Goal: Information Seeking & Learning: Compare options

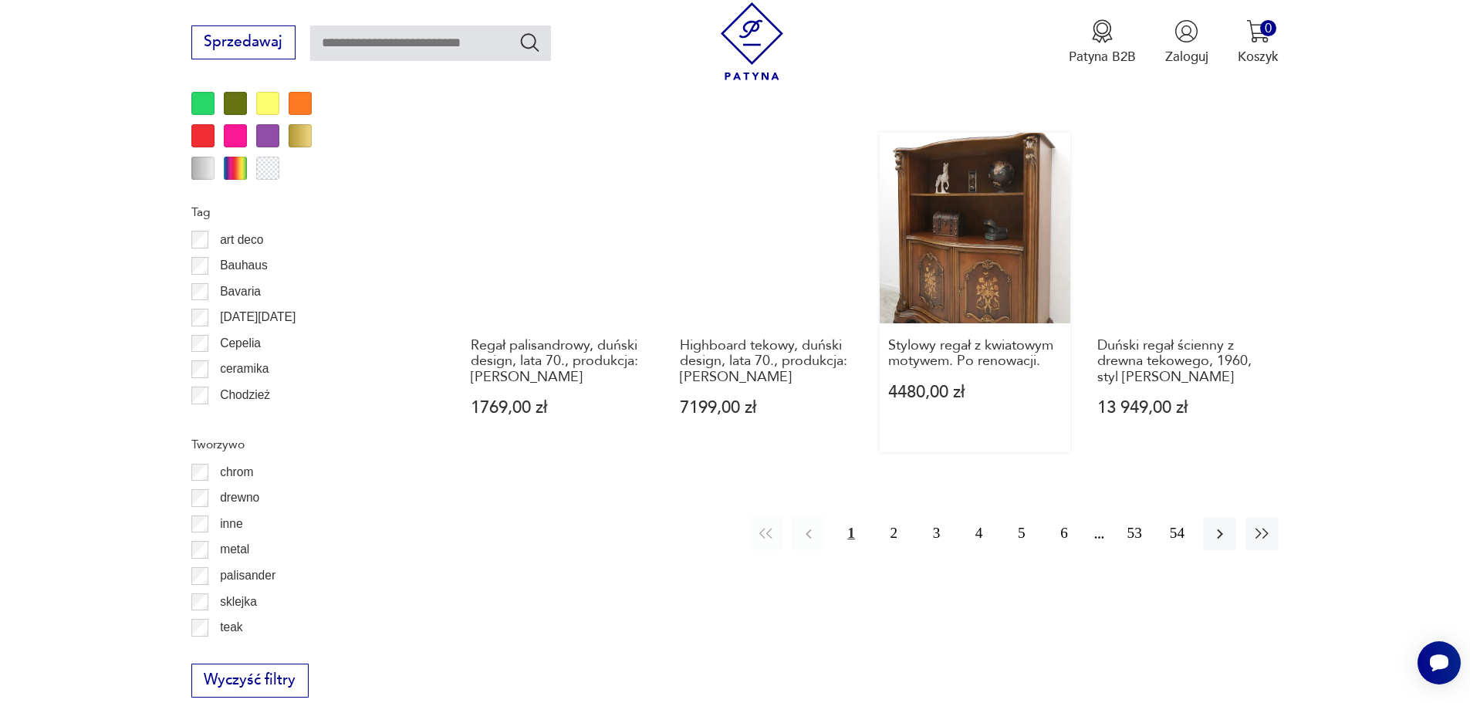
scroll to position [1902, 0]
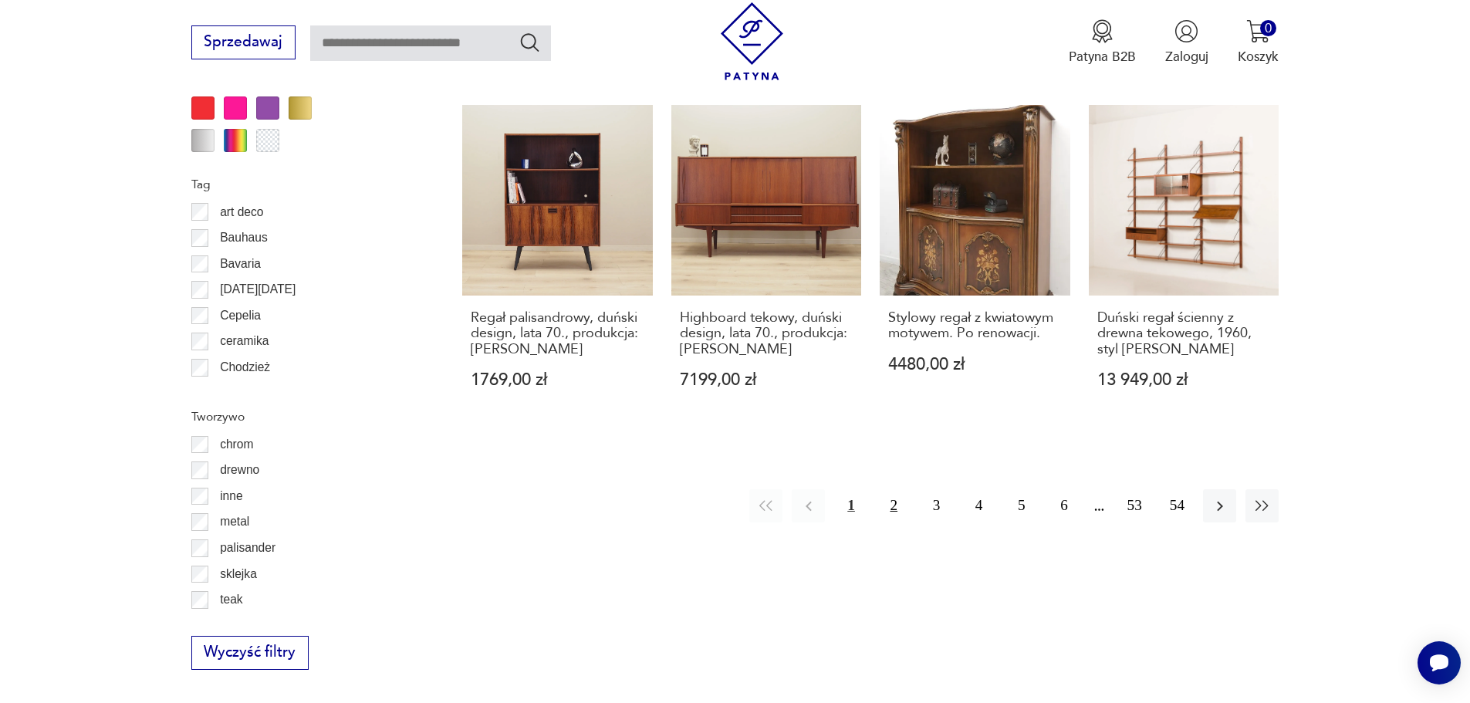
click at [891, 489] on button "2" at bounding box center [893, 505] width 33 height 33
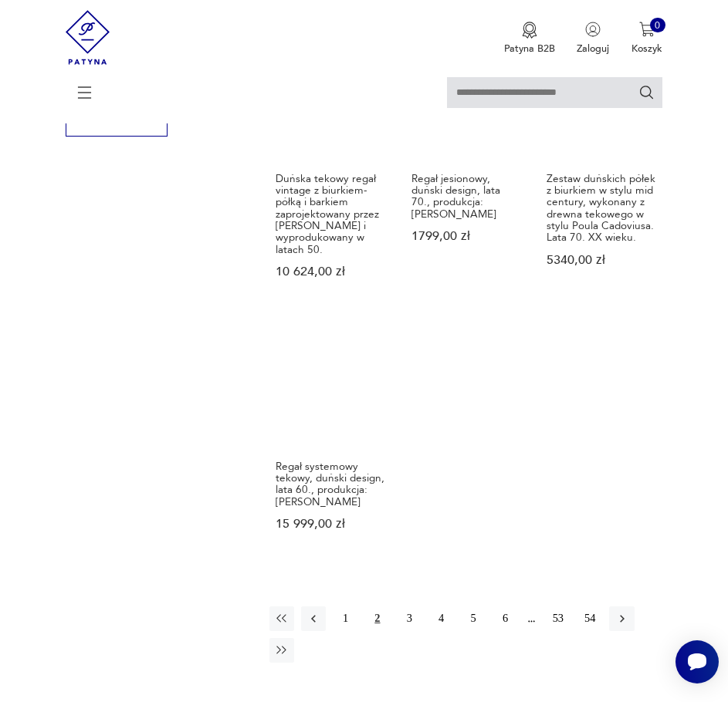
scroll to position [1857, 0]
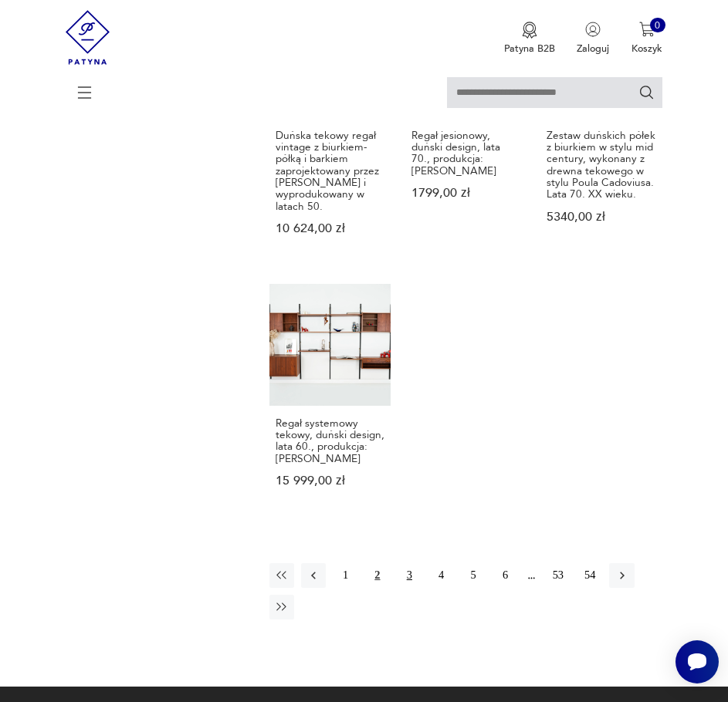
click at [407, 563] on button "3" at bounding box center [409, 575] width 25 height 25
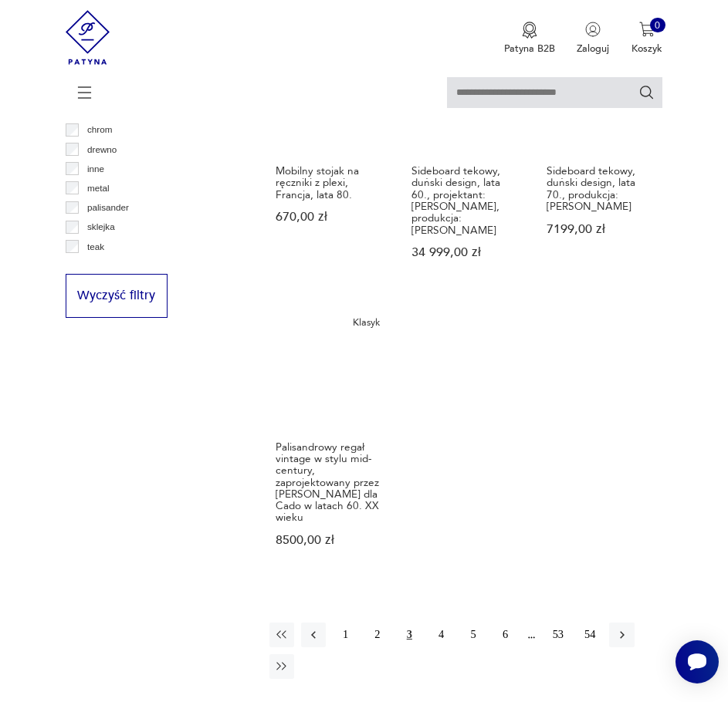
scroll to position [1638, 0]
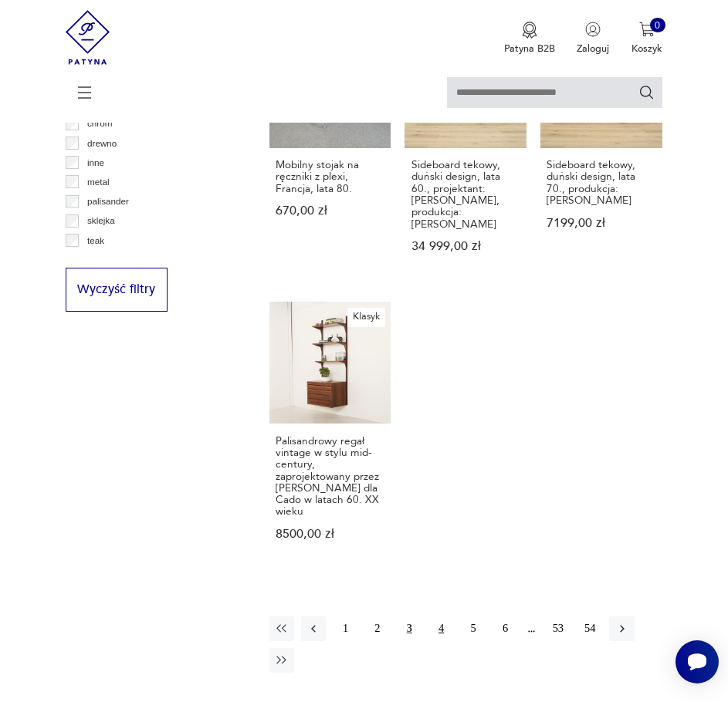
click at [439, 617] on button "4" at bounding box center [441, 629] width 25 height 25
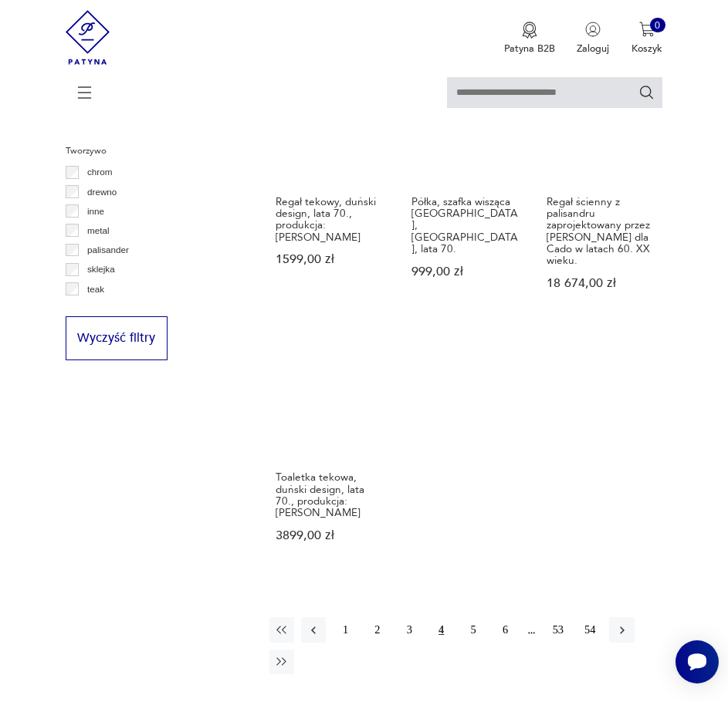
scroll to position [1715, 0]
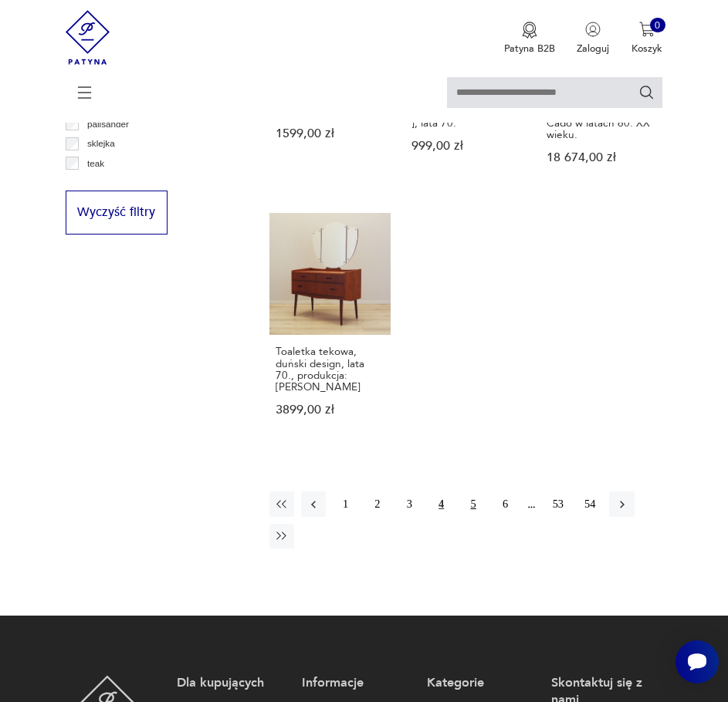
click at [468, 492] on button "5" at bounding box center [473, 504] width 25 height 25
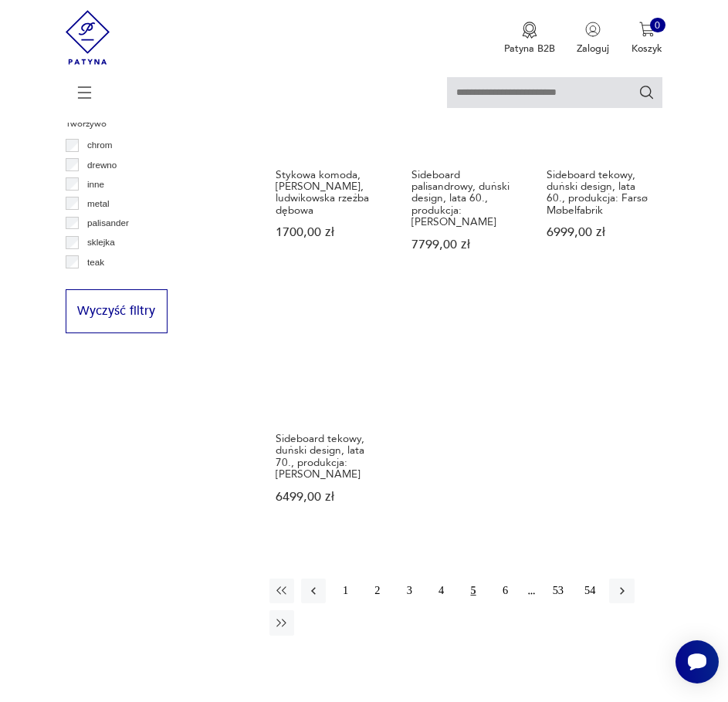
scroll to position [1638, 0]
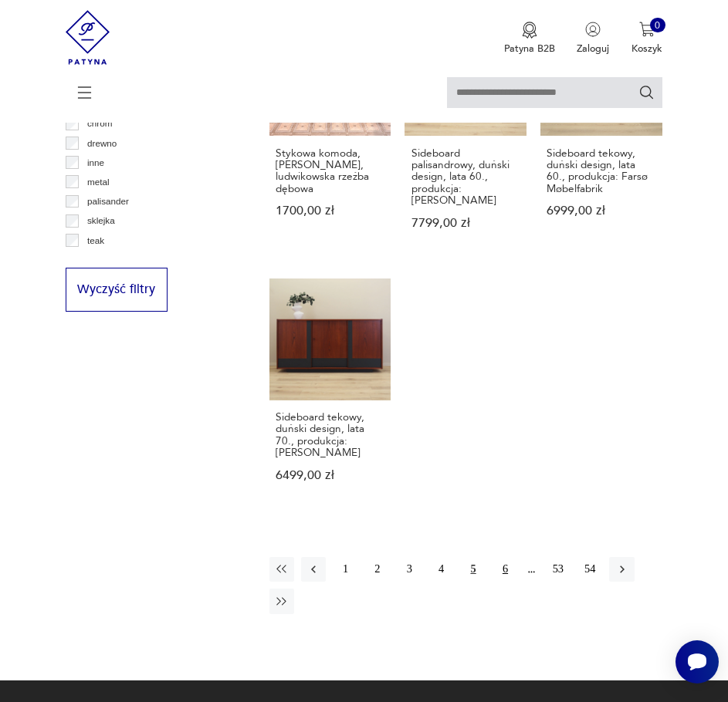
click at [508, 557] on button "6" at bounding box center [504, 569] width 25 height 25
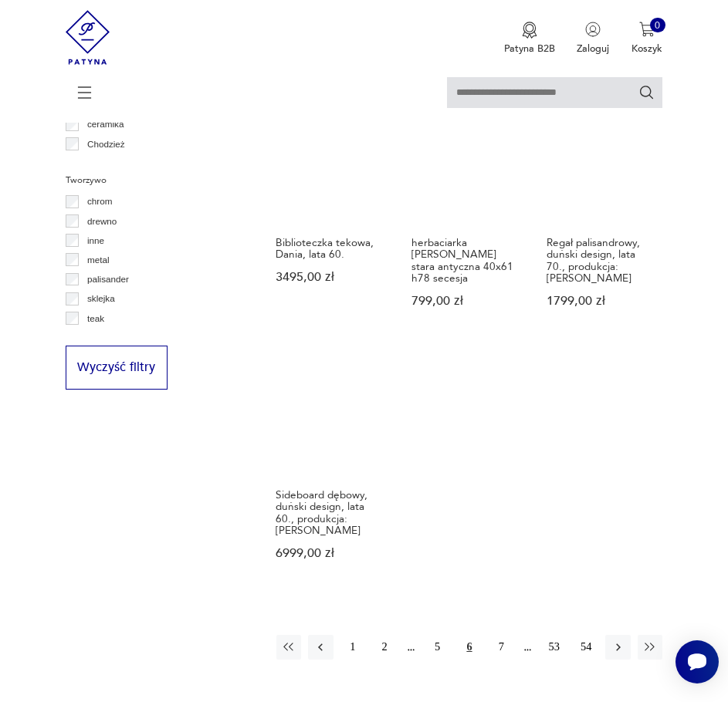
scroll to position [1561, 0]
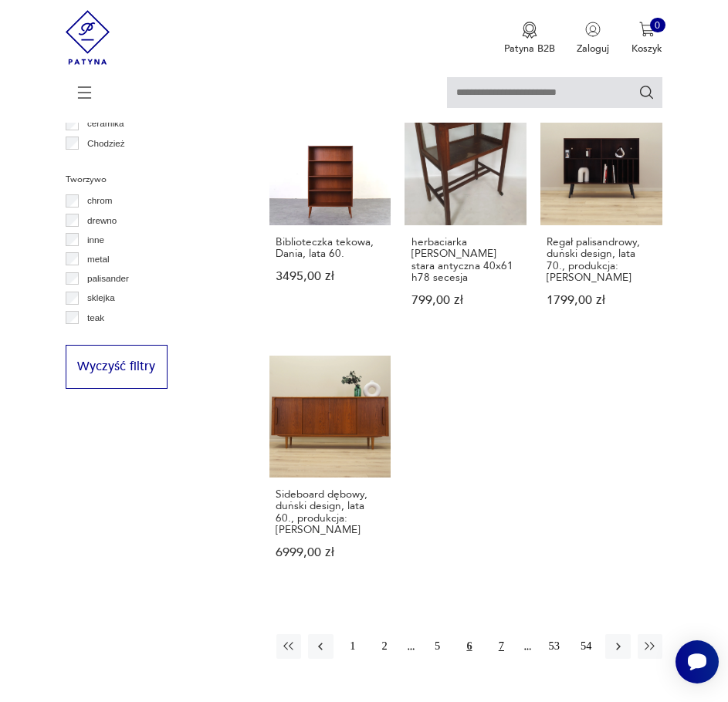
click at [505, 634] on button "7" at bounding box center [500, 646] width 25 height 25
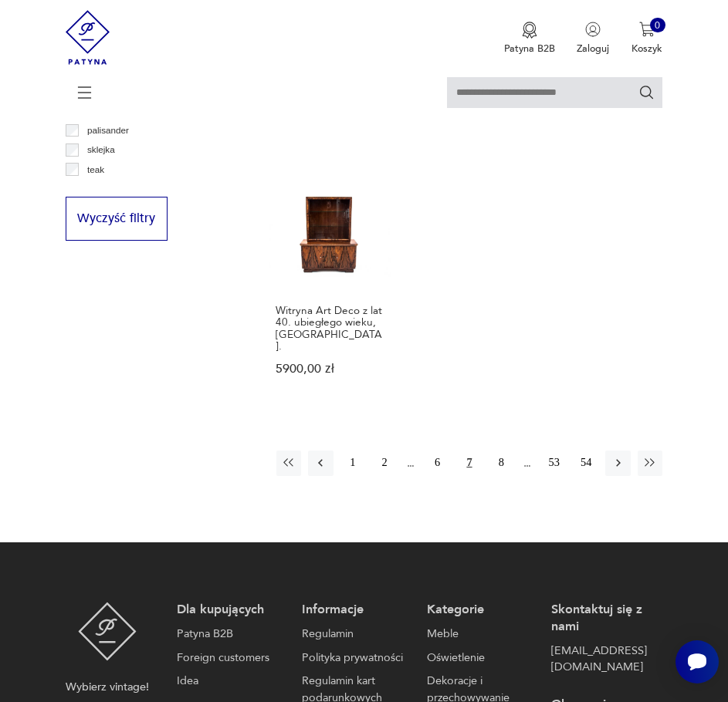
scroll to position [1715, 0]
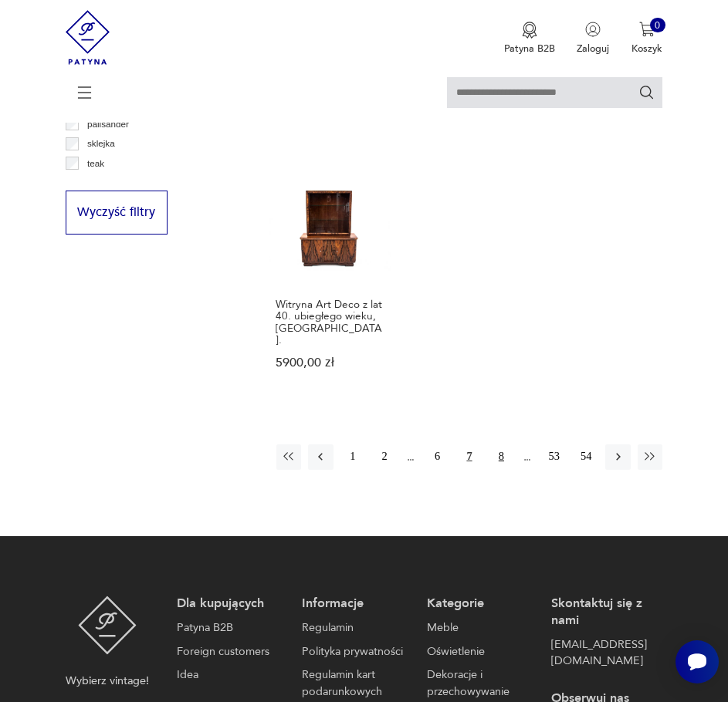
click at [502, 444] on button "8" at bounding box center [500, 456] width 25 height 25
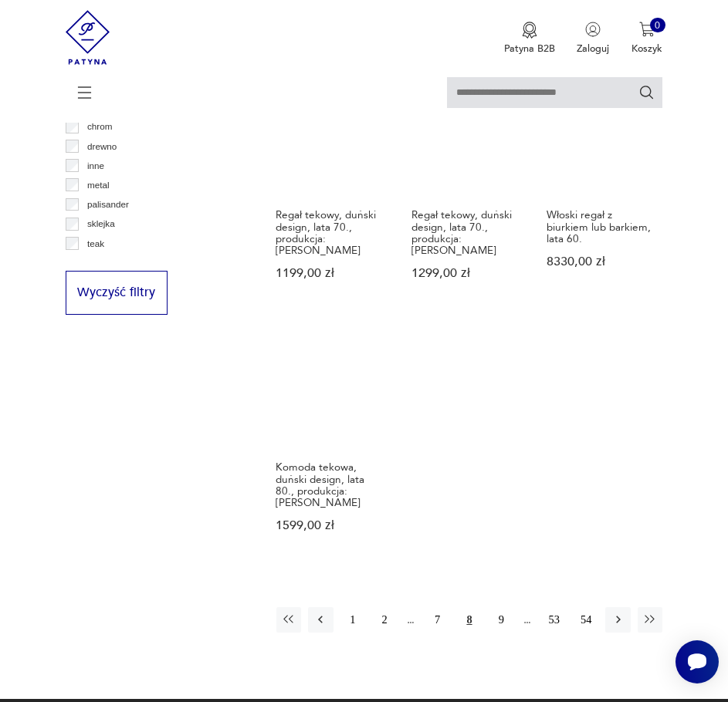
scroll to position [1638, 0]
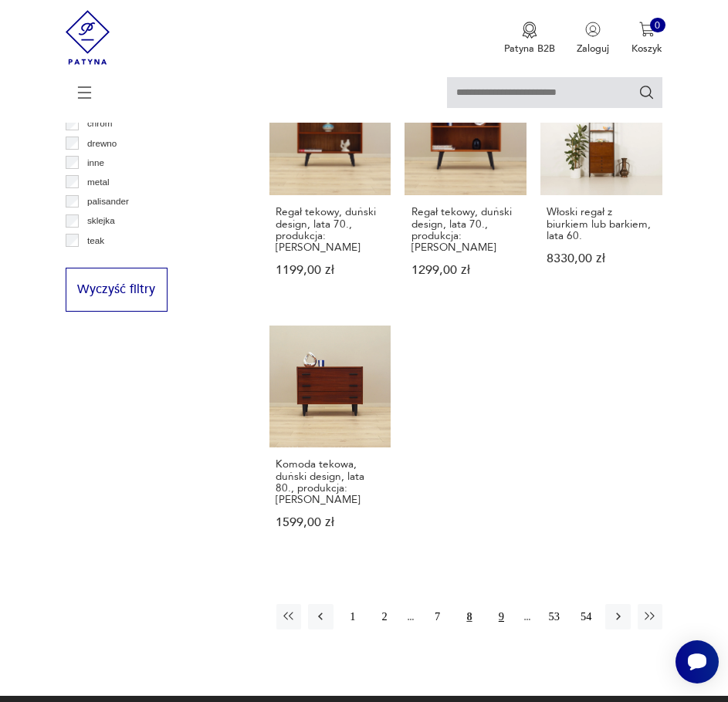
click at [504, 604] on button "9" at bounding box center [500, 616] width 25 height 25
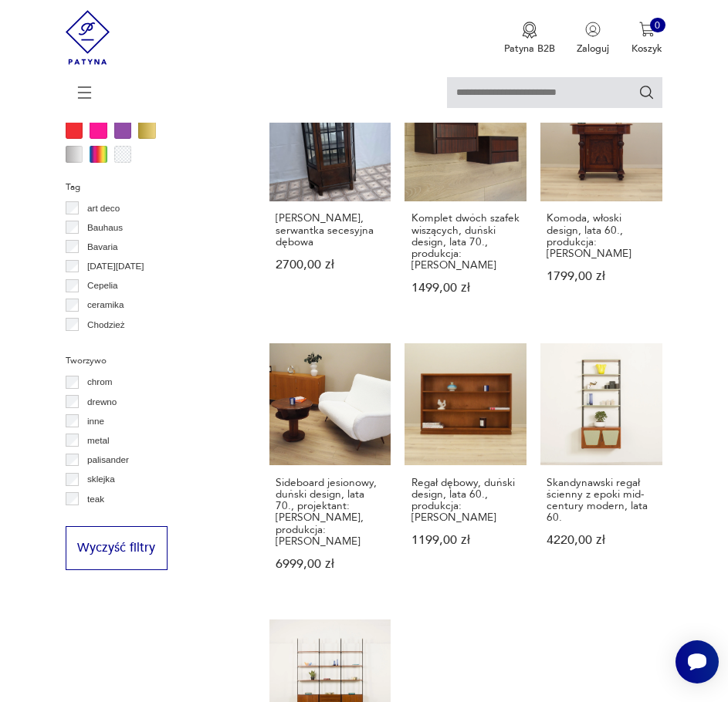
scroll to position [1407, 0]
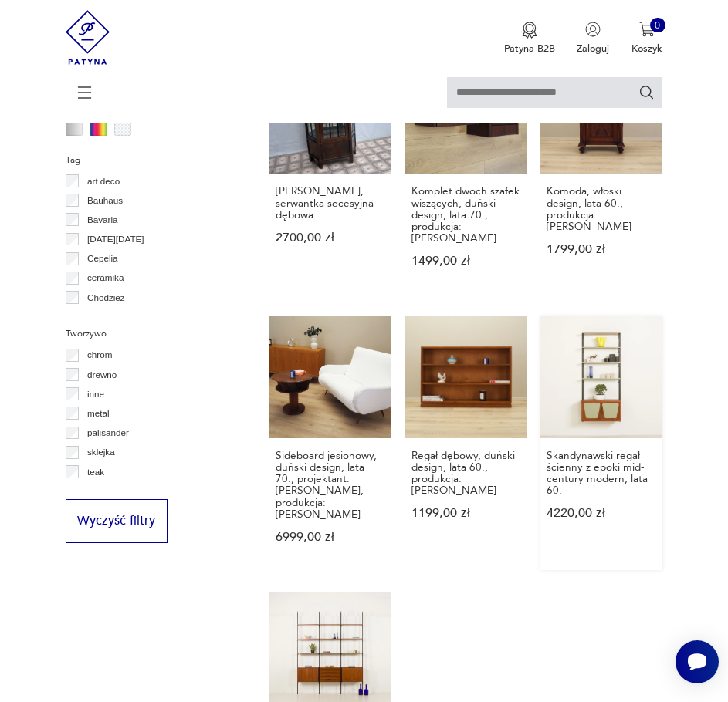
click at [606, 335] on link "Skandynawski regał ścienny z epoki mid-century modern, lata 60. 4220,00 zł" at bounding box center [601, 443] width 122 height 254
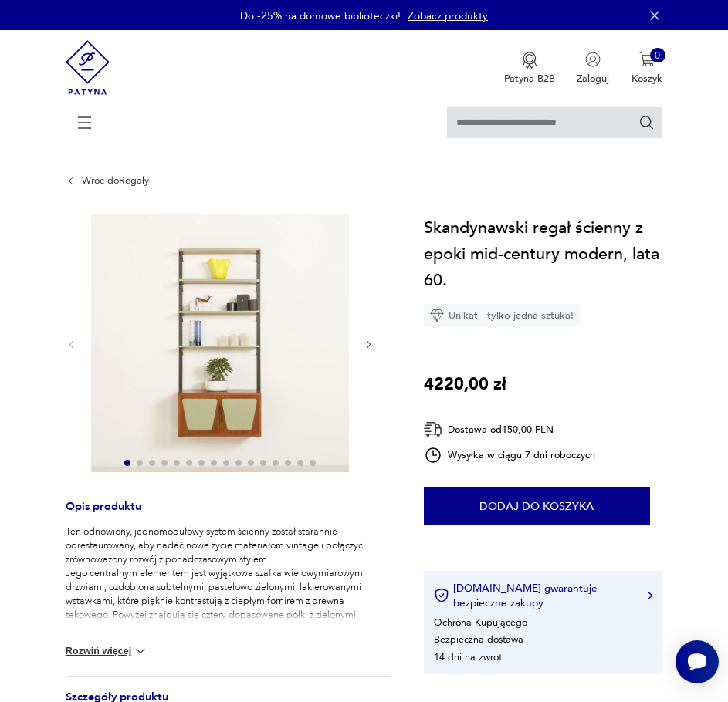
click at [372, 345] on icon "button" at bounding box center [369, 345] width 12 height 12
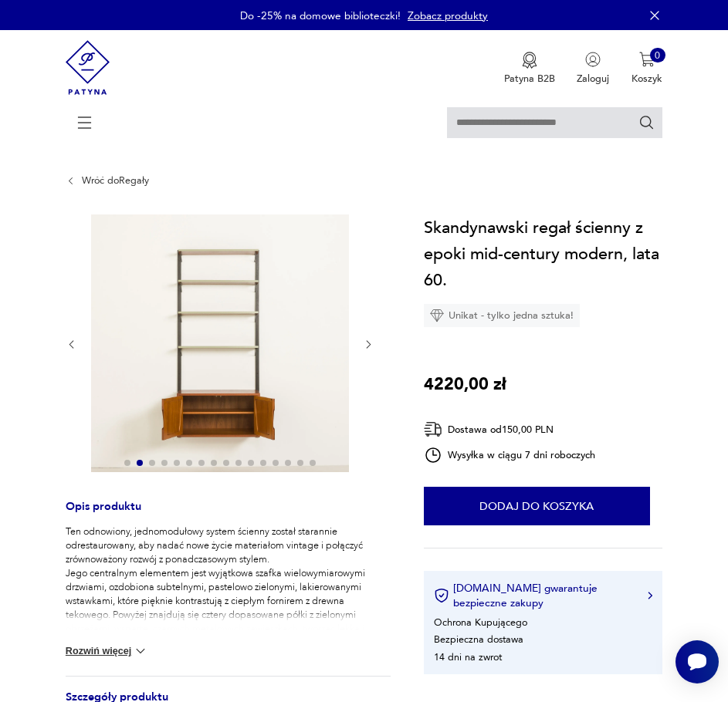
click at [372, 345] on icon "button" at bounding box center [369, 345] width 12 height 12
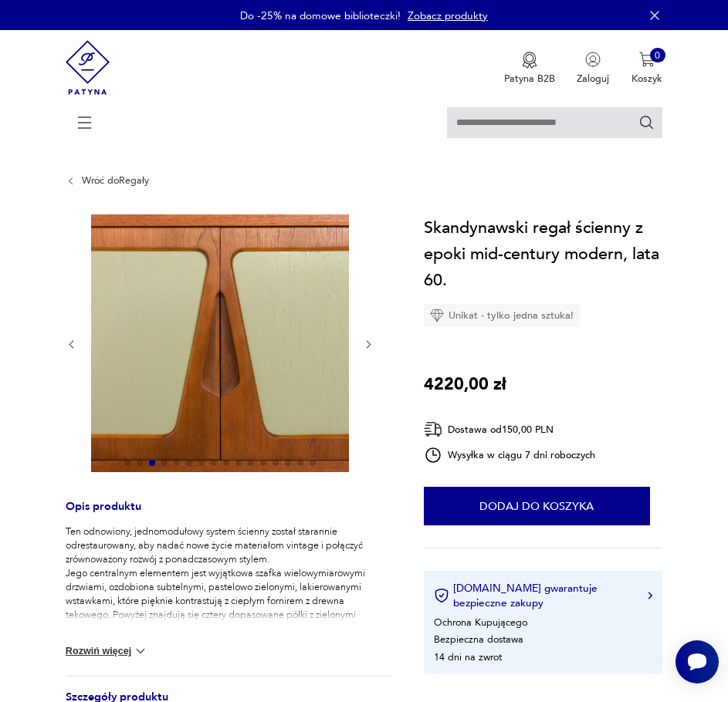
click at [372, 345] on icon "button" at bounding box center [369, 345] width 12 height 12
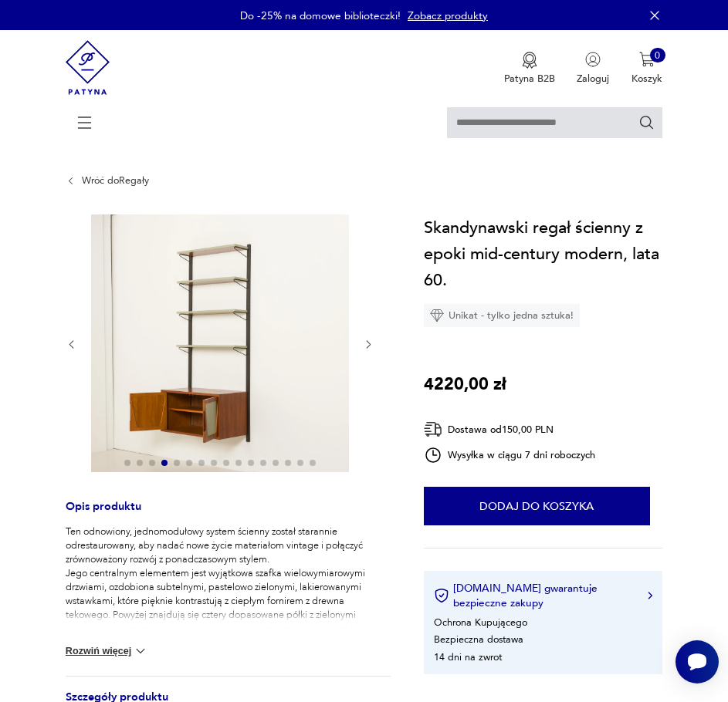
click at [372, 345] on icon "button" at bounding box center [369, 345] width 12 height 12
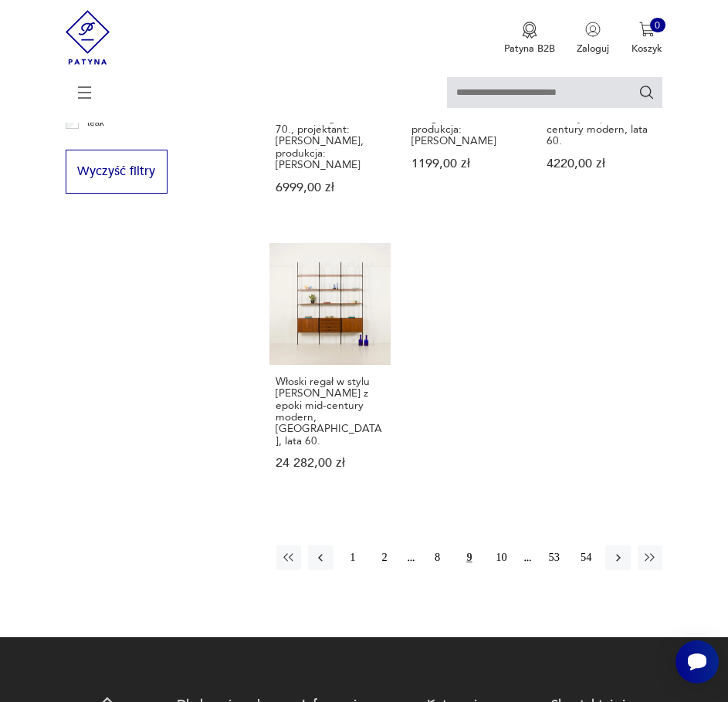
scroll to position [1766, 0]
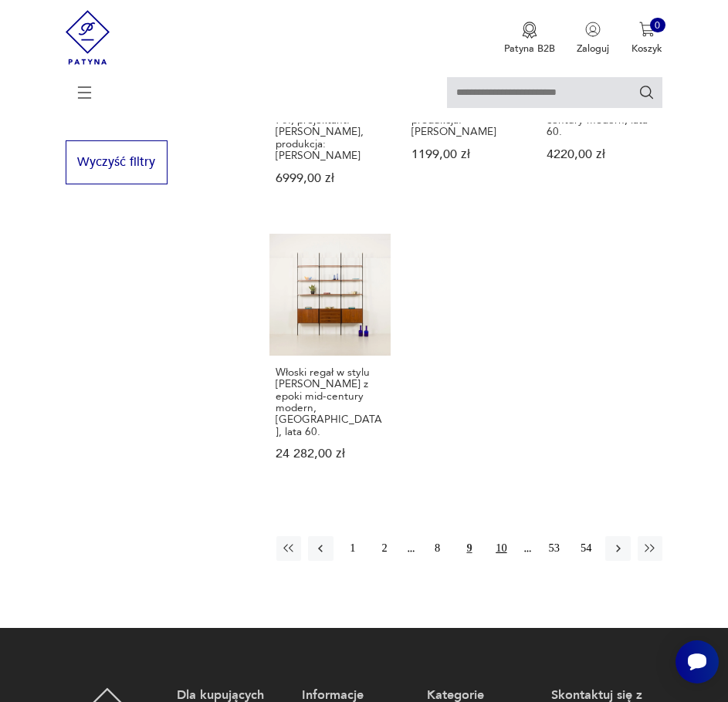
click at [504, 536] on button "10" at bounding box center [500, 548] width 25 height 25
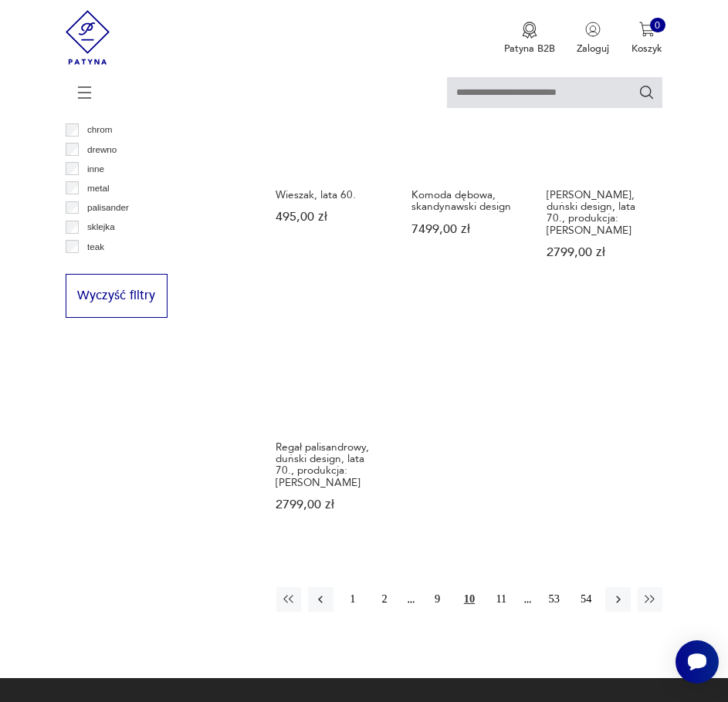
scroll to position [1638, 0]
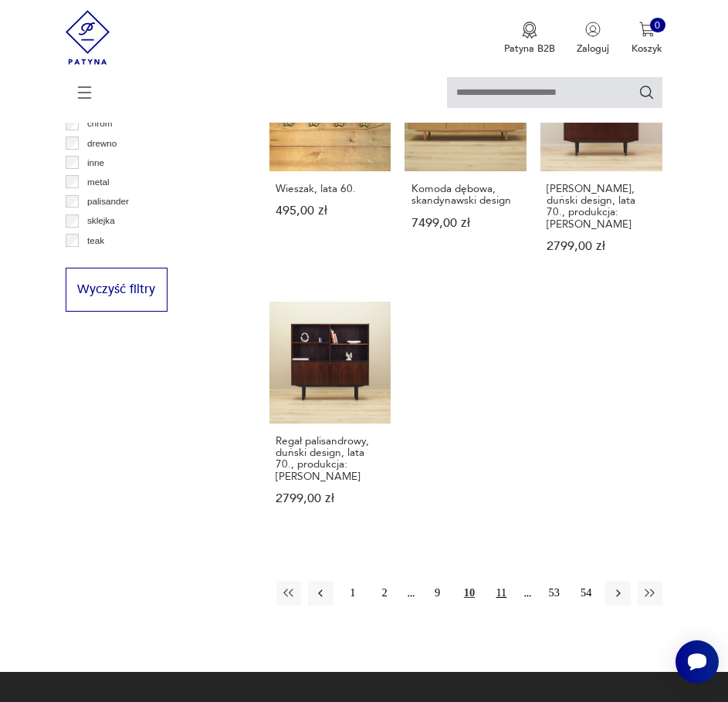
click at [501, 581] on button "11" at bounding box center [500, 593] width 25 height 25
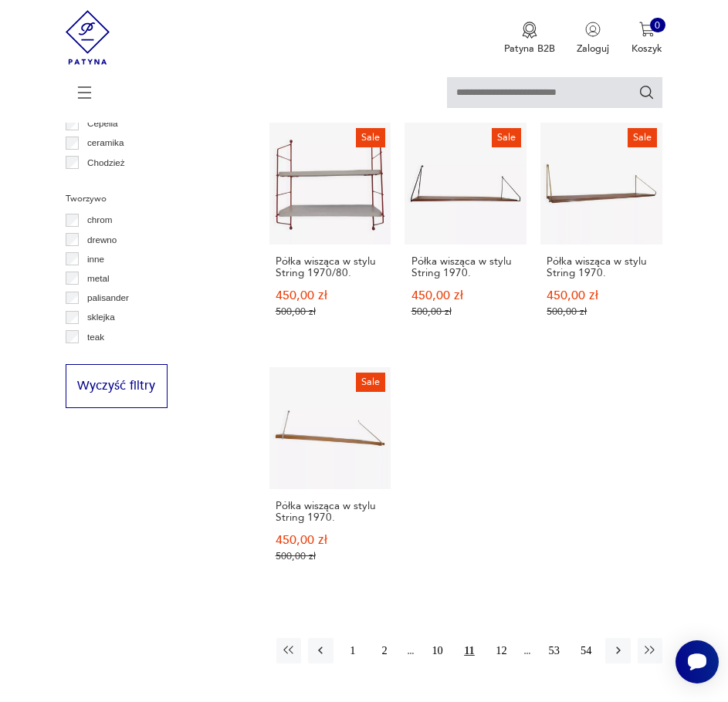
scroll to position [1638, 0]
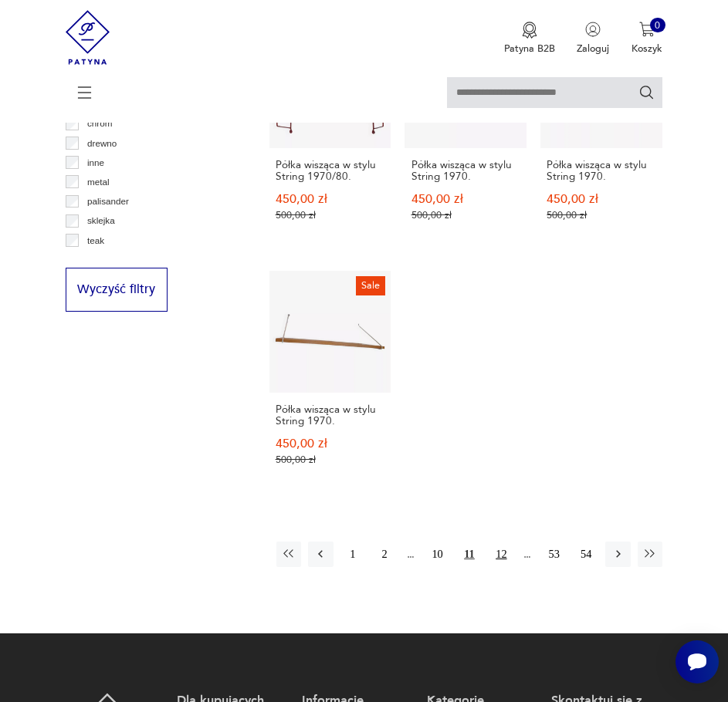
click at [505, 542] on button "12" at bounding box center [500, 554] width 25 height 25
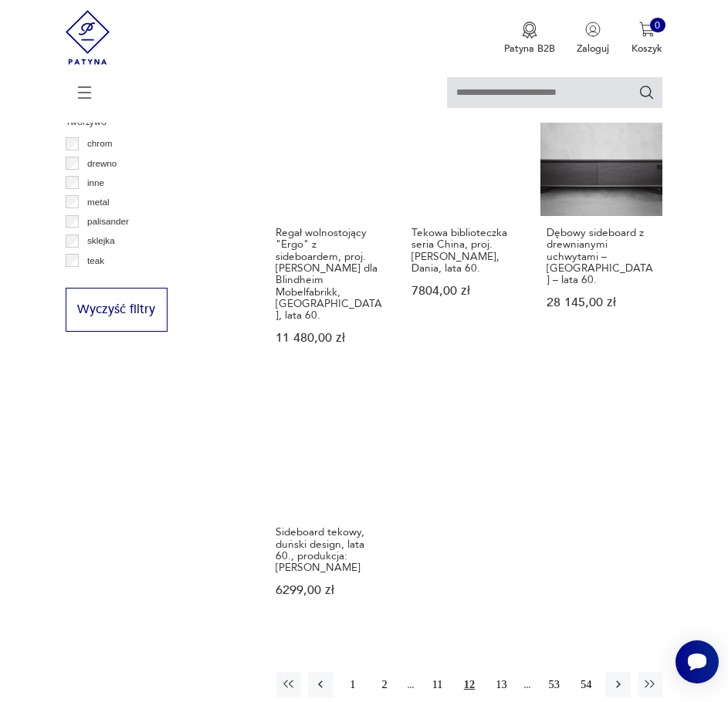
scroll to position [1638, 0]
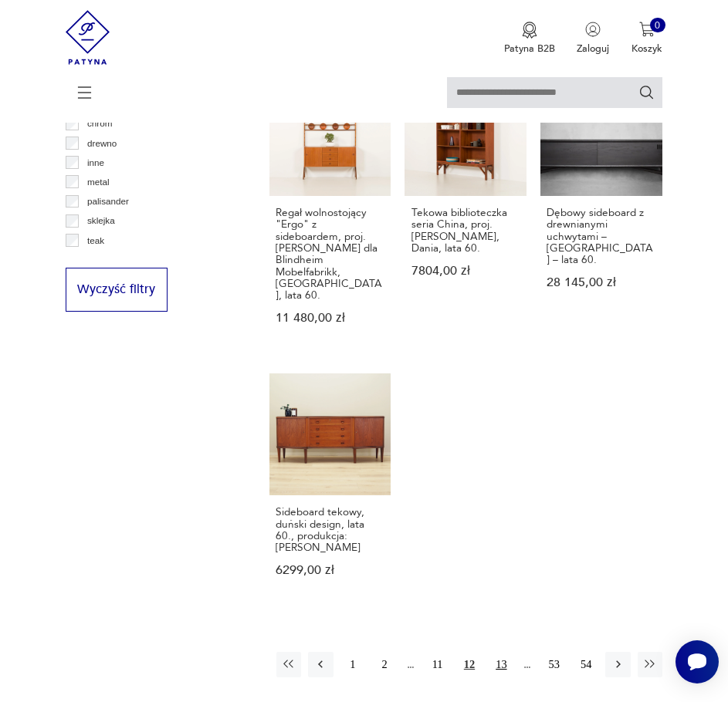
click at [502, 652] on button "13" at bounding box center [500, 664] width 25 height 25
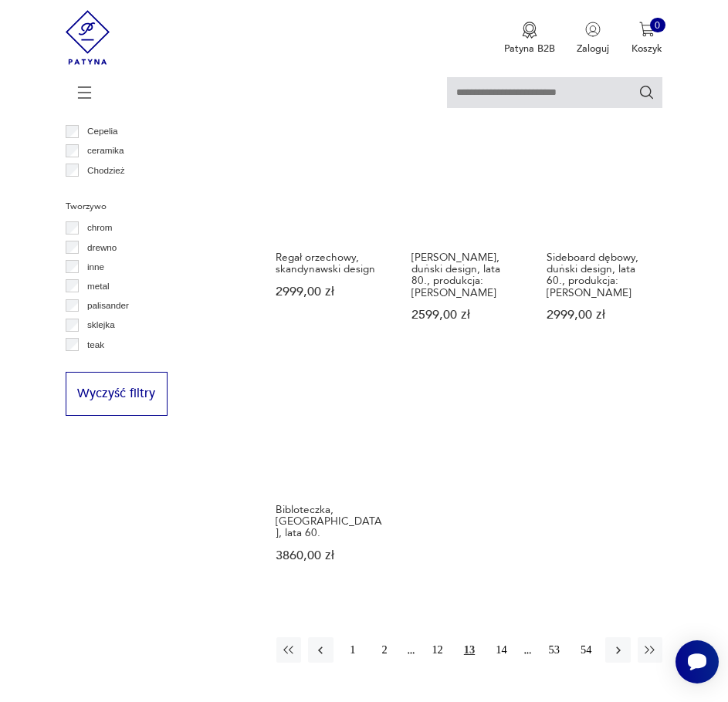
scroll to position [1561, 0]
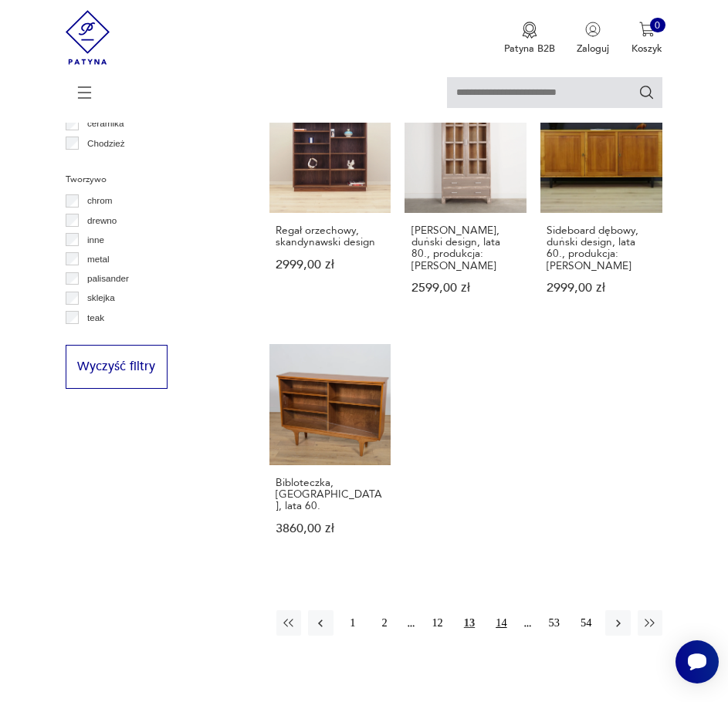
click at [502, 610] on button "14" at bounding box center [500, 622] width 25 height 25
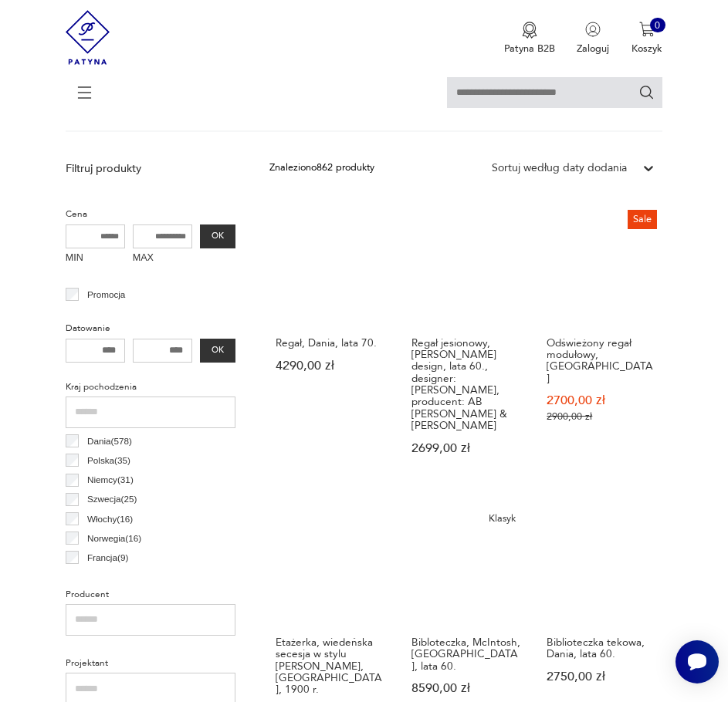
scroll to position [326, 0]
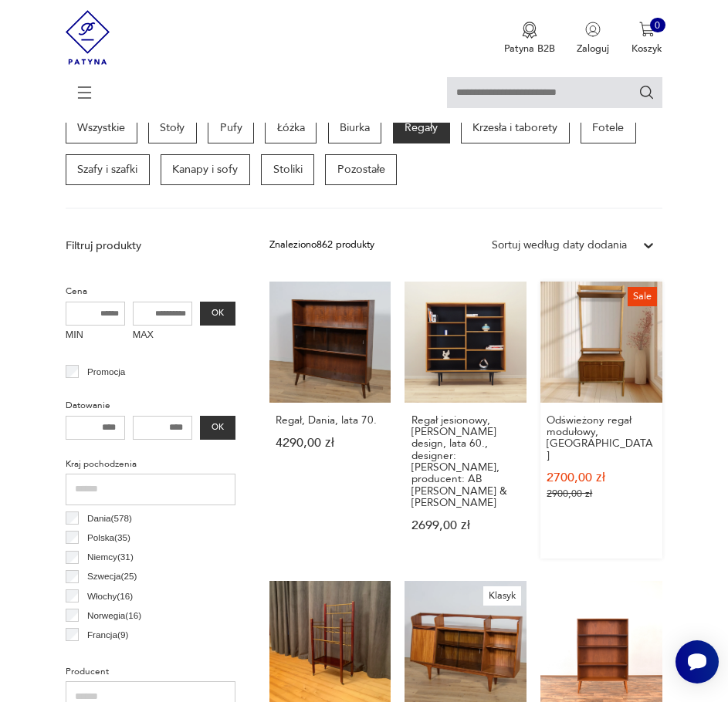
click at [603, 353] on link "Sale Odświeżony regał modułowy, [GEOGRAPHIC_DATA] 2700,00 zł 2900,00 zł" at bounding box center [601, 420] width 122 height 277
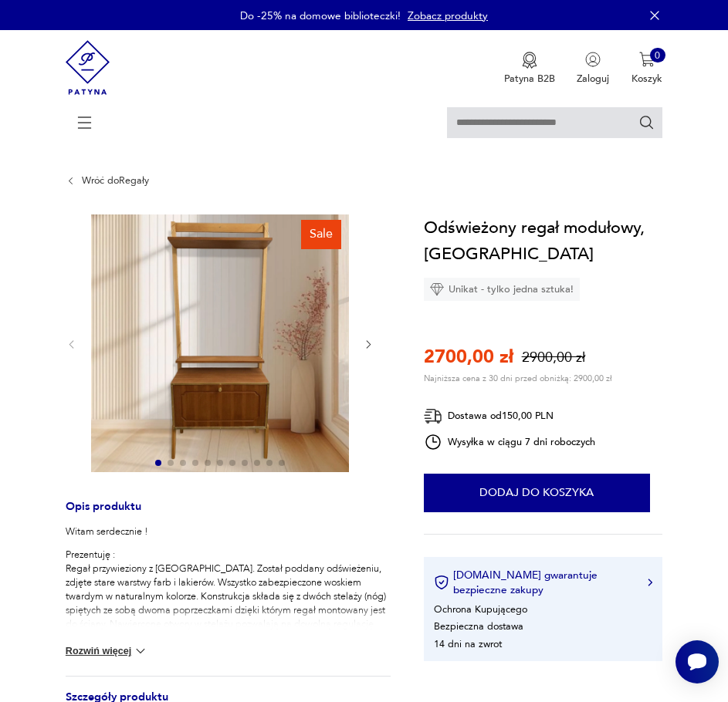
click at [366, 343] on icon "button" at bounding box center [369, 345] width 12 height 12
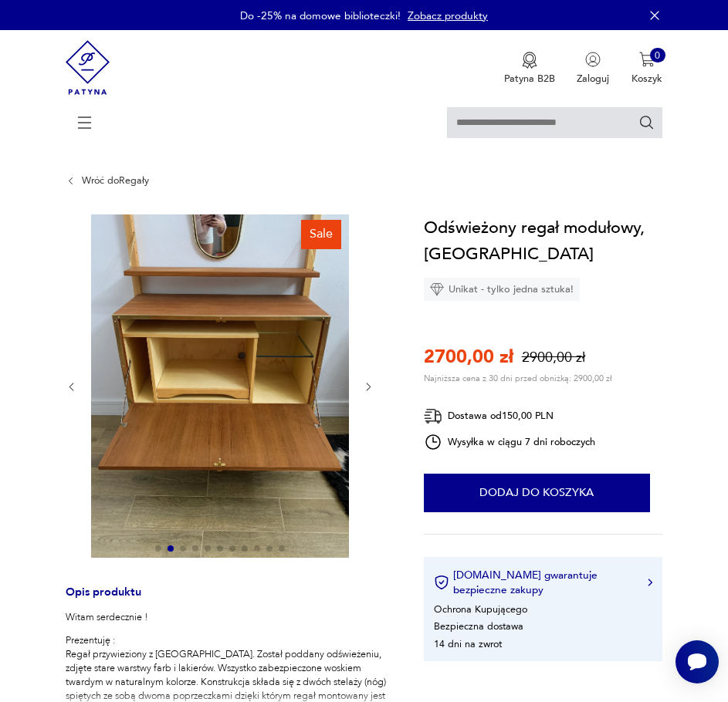
click at [366, 343] on div at bounding box center [220, 388] width 309 height 346
click at [371, 405] on div at bounding box center [220, 388] width 309 height 346
click at [369, 384] on icon "button" at bounding box center [369, 387] width 12 height 12
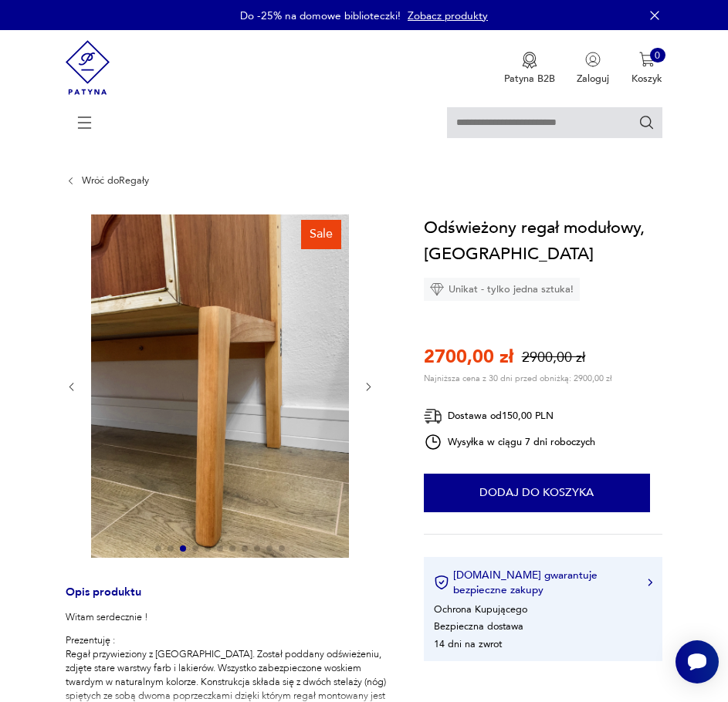
click at [369, 384] on icon "button" at bounding box center [369, 387] width 12 height 12
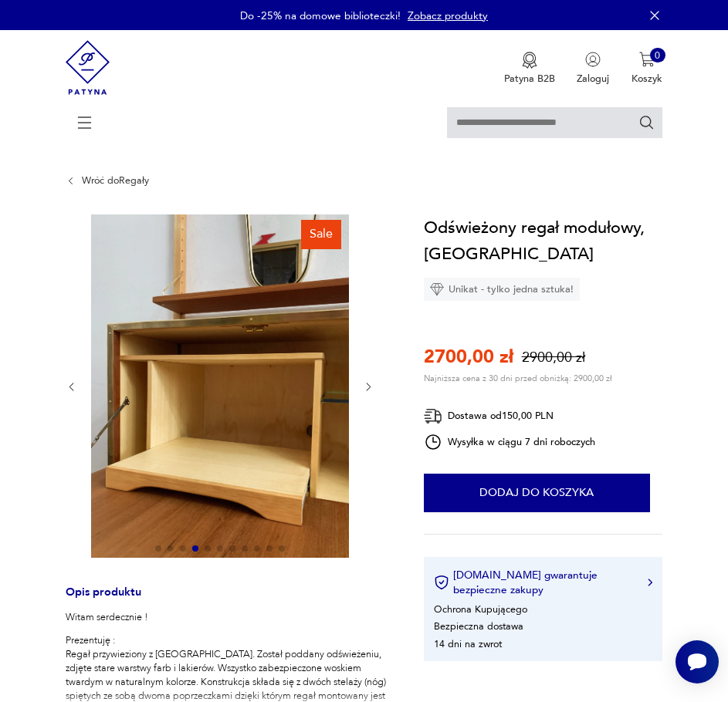
click at [369, 384] on icon "button" at bounding box center [369, 387] width 12 height 12
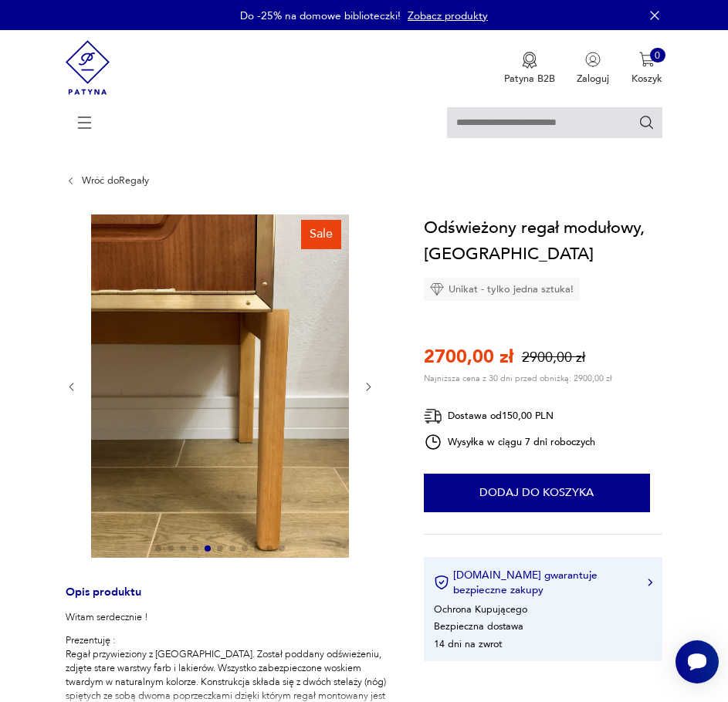
click at [369, 384] on icon "button" at bounding box center [369, 387] width 12 height 12
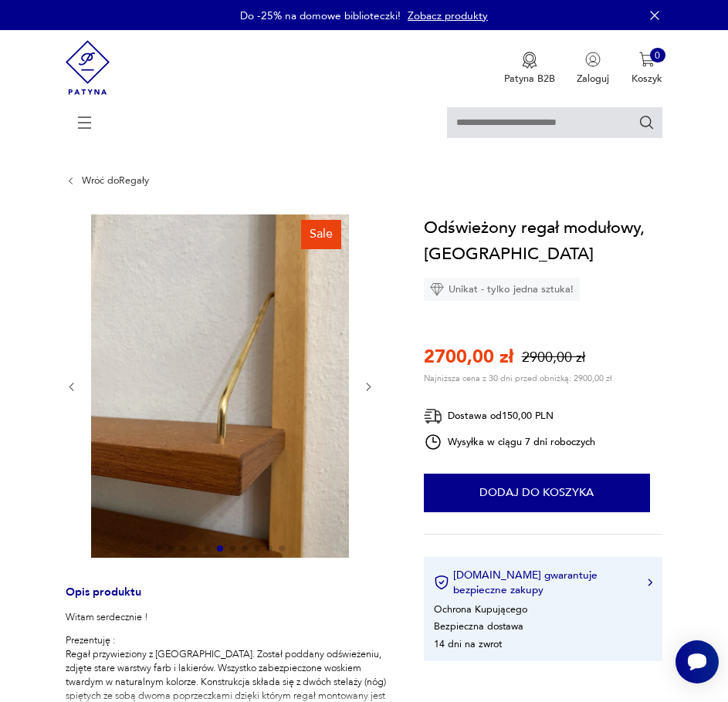
click at [369, 384] on icon "button" at bounding box center [369, 387] width 12 height 12
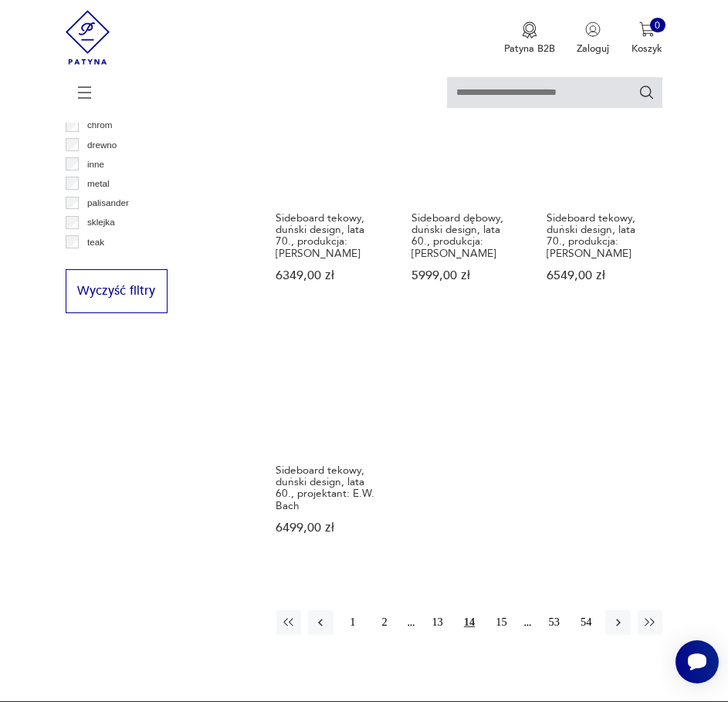
scroll to position [1638, 0]
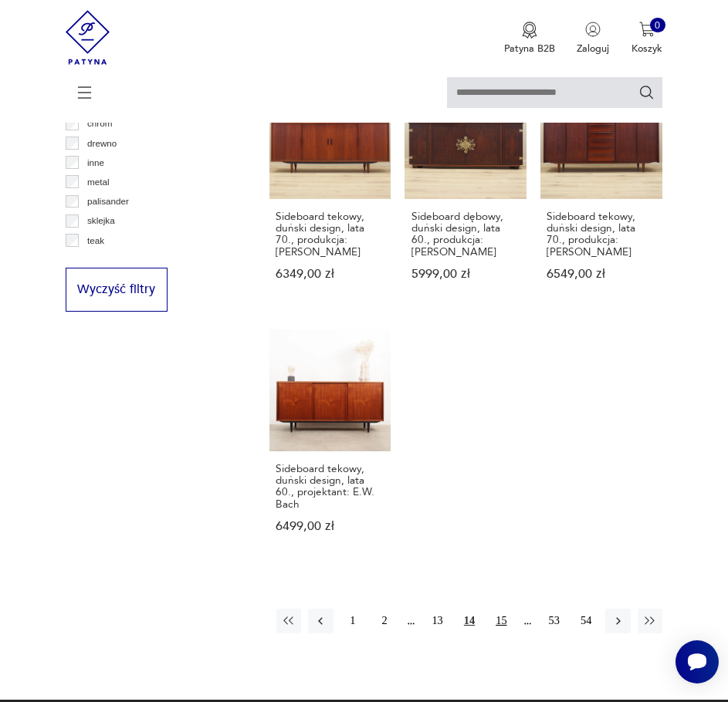
click at [506, 609] on button "15" at bounding box center [500, 621] width 25 height 25
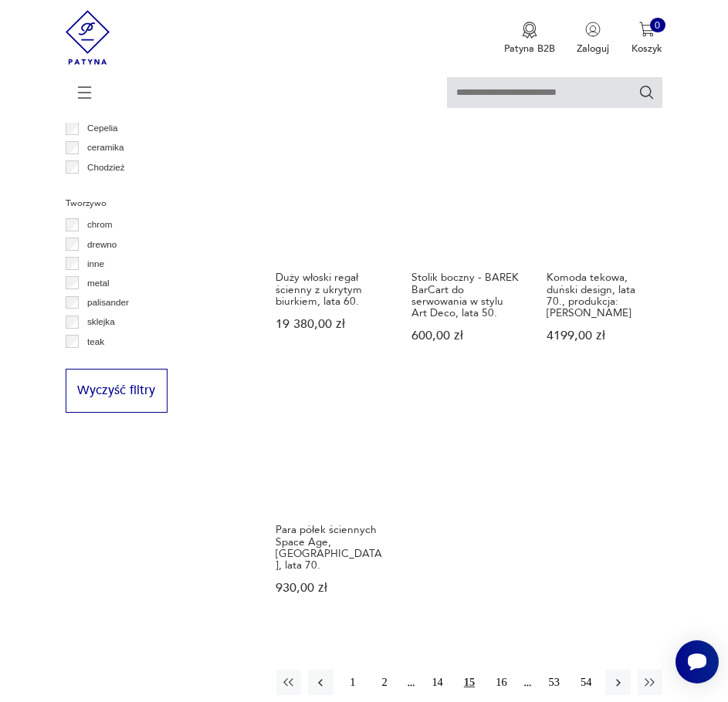
scroll to position [1638, 0]
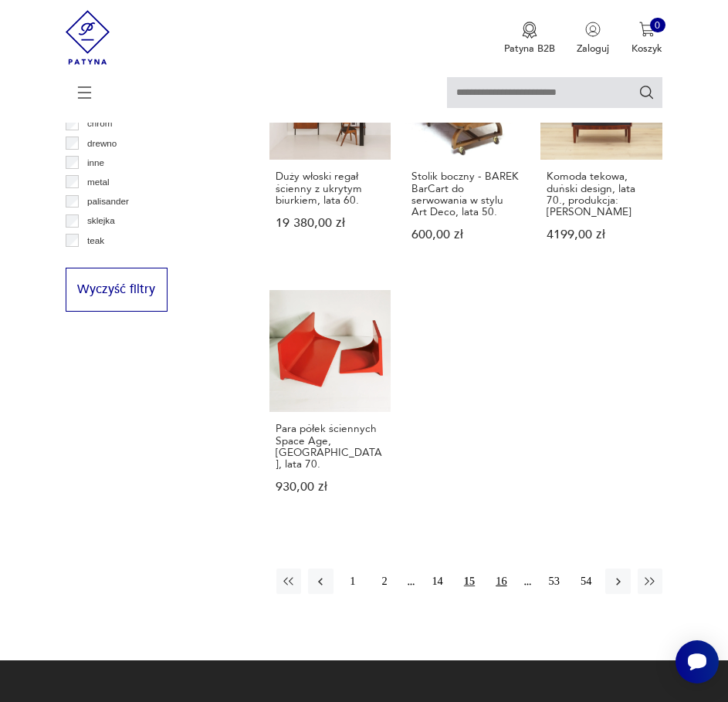
click at [499, 569] on button "16" at bounding box center [500, 581] width 25 height 25
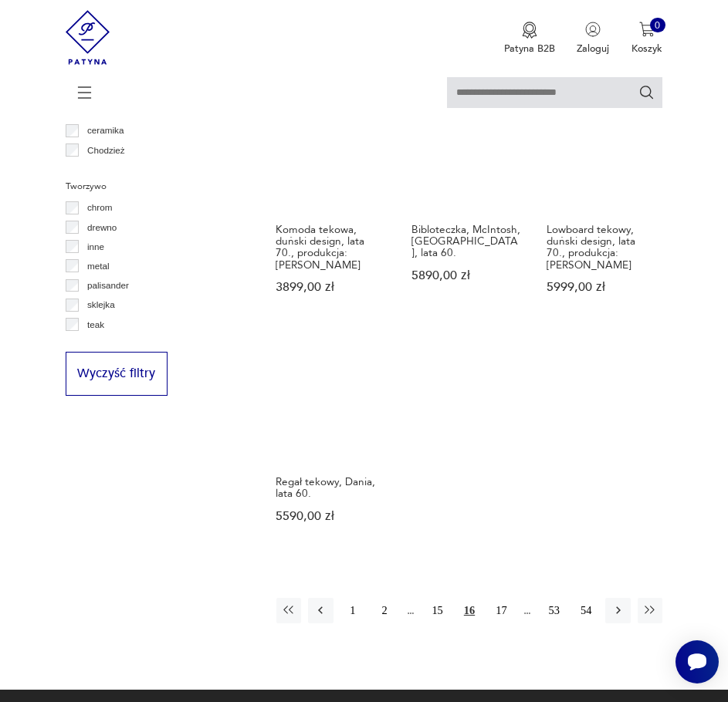
scroll to position [1561, 0]
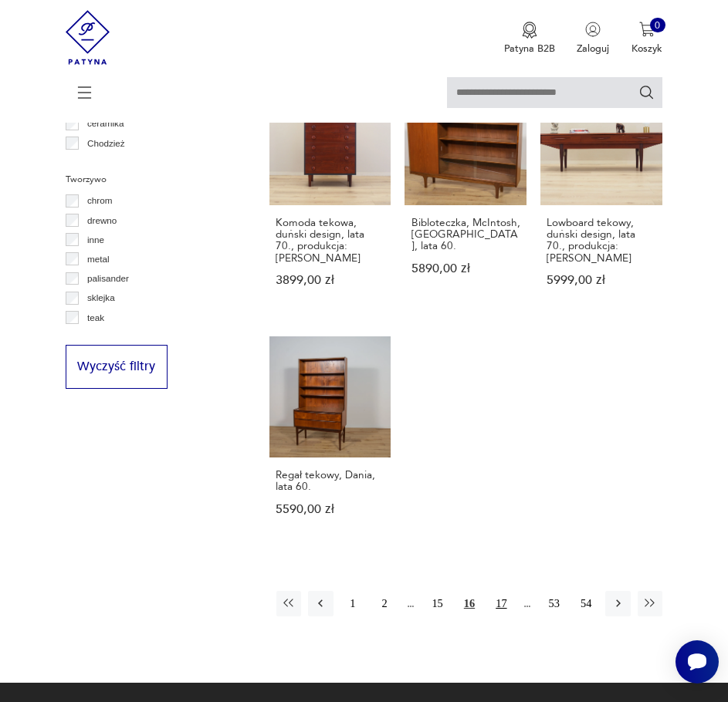
click at [500, 591] on button "17" at bounding box center [500, 603] width 25 height 25
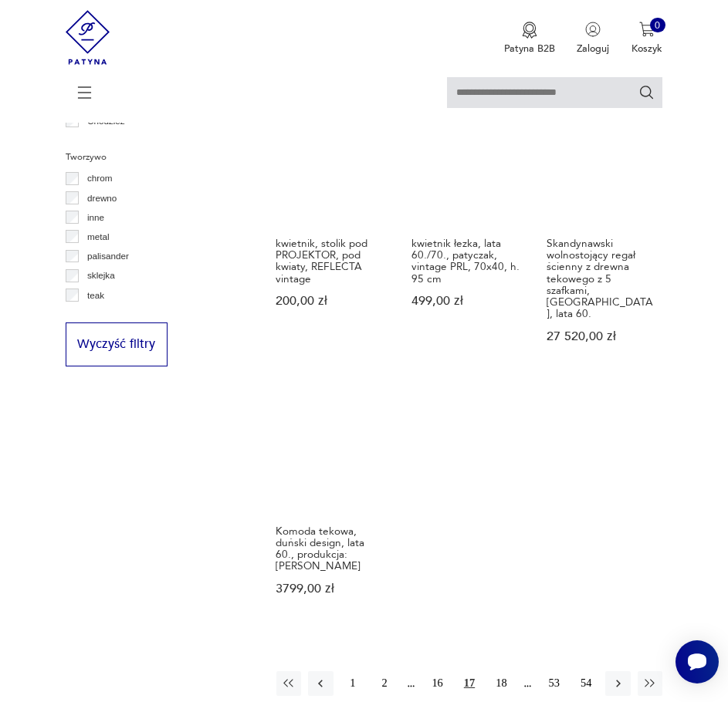
scroll to position [1638, 0]
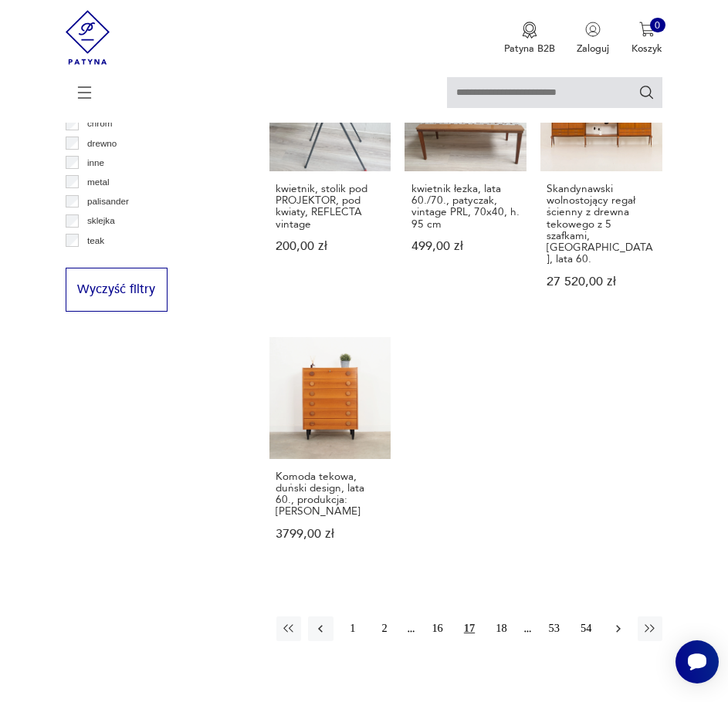
click at [622, 622] on icon "button" at bounding box center [618, 629] width 14 height 14
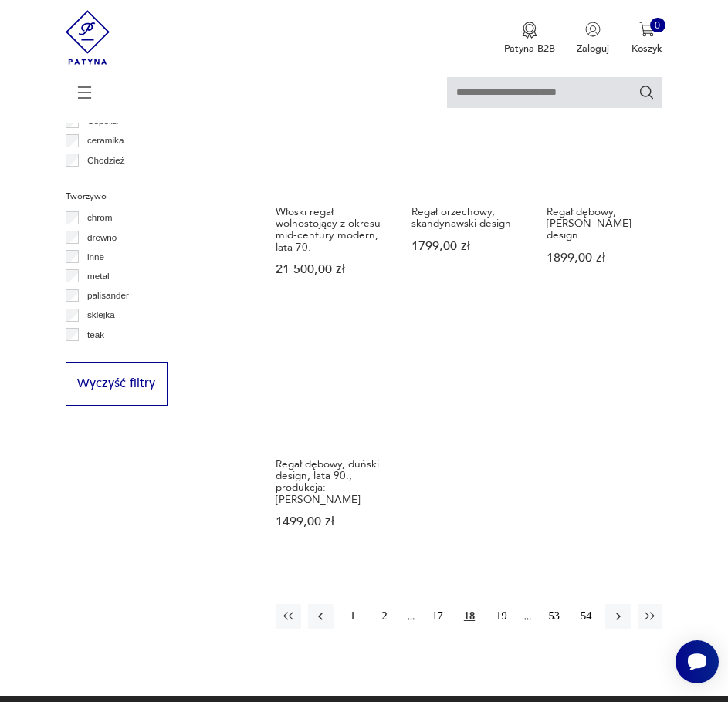
scroll to position [1638, 0]
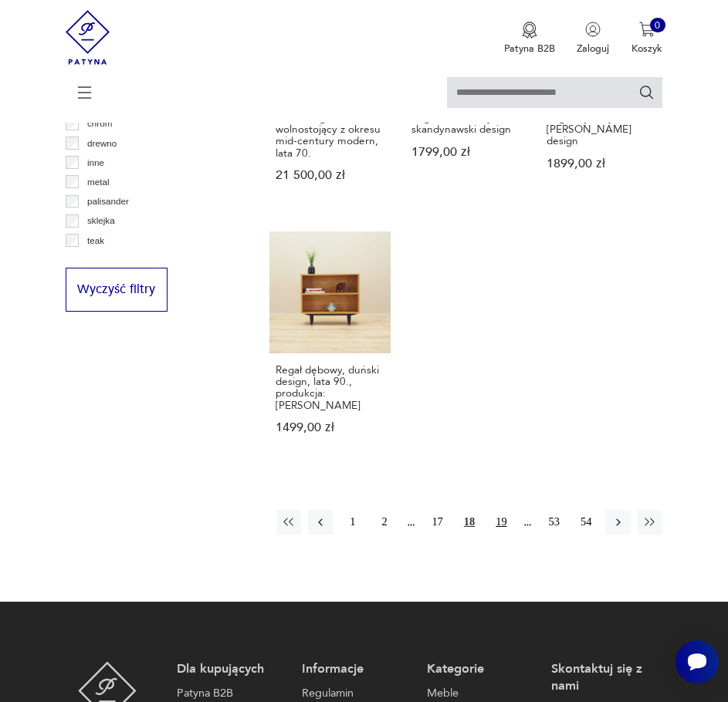
click at [502, 510] on button "19" at bounding box center [500, 522] width 25 height 25
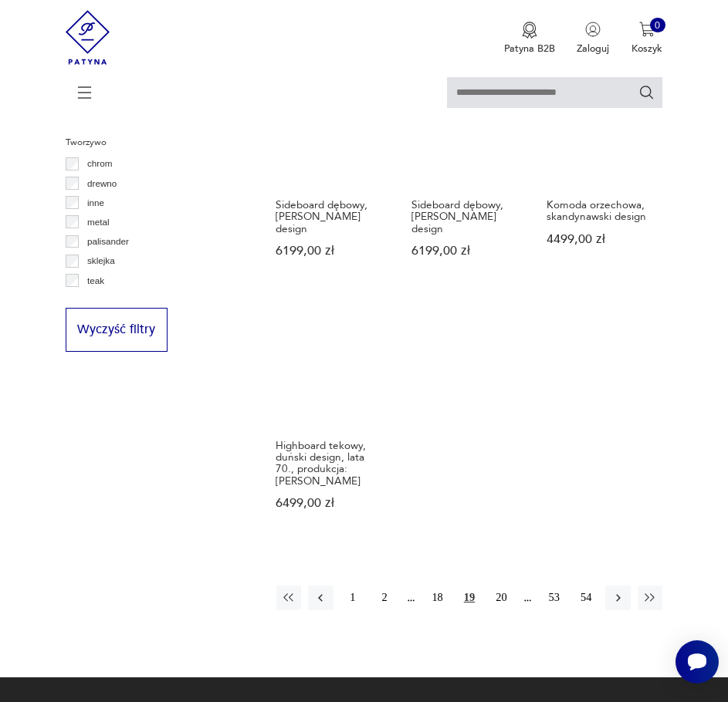
scroll to position [1638, 0]
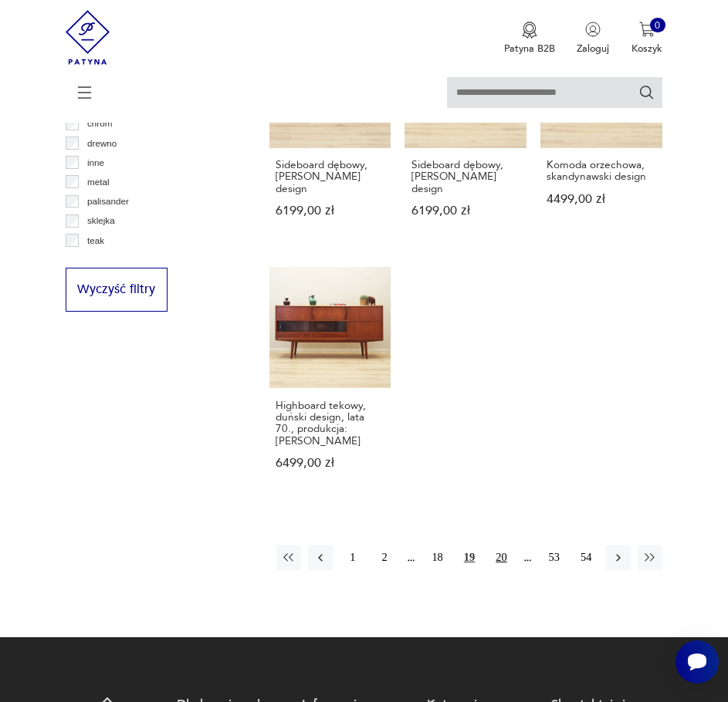
click at [505, 546] on button "20" at bounding box center [500, 558] width 25 height 25
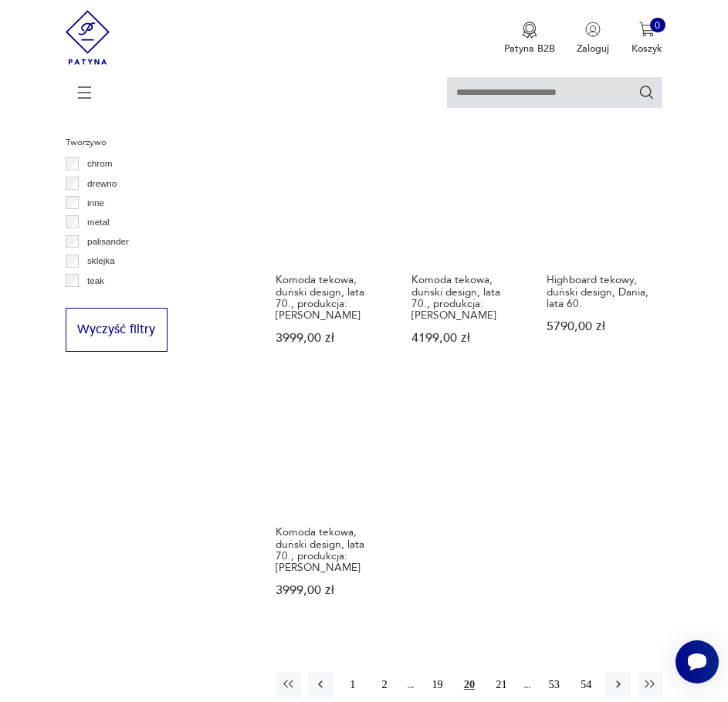
scroll to position [1638, 0]
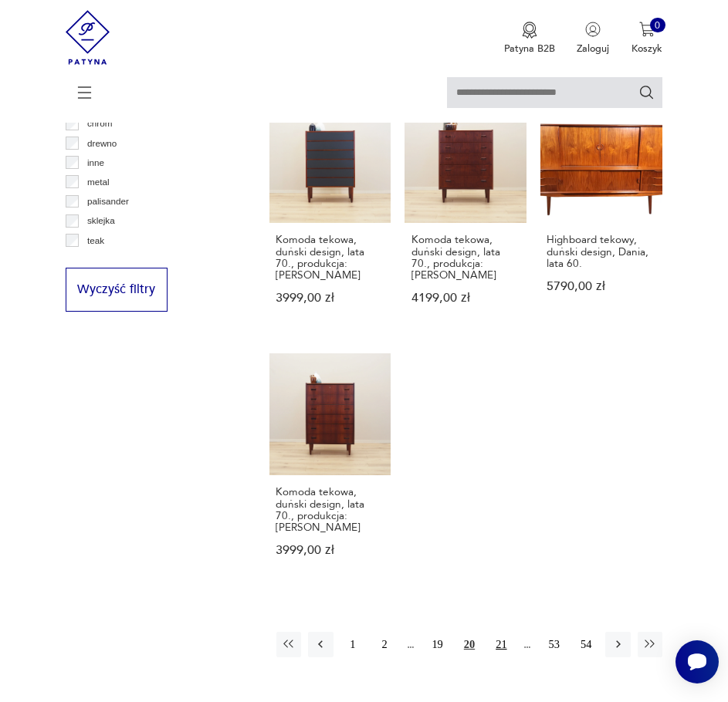
click at [508, 632] on button "21" at bounding box center [500, 644] width 25 height 25
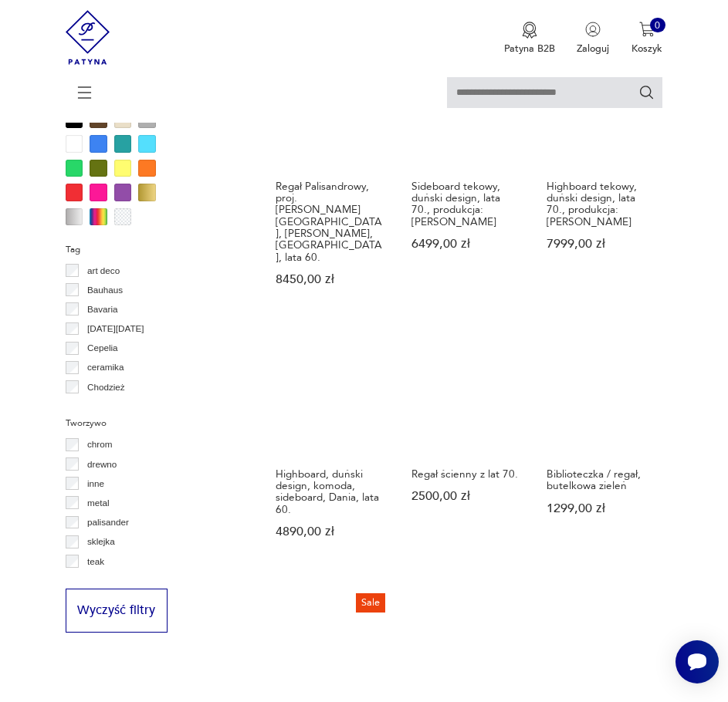
scroll to position [1561, 0]
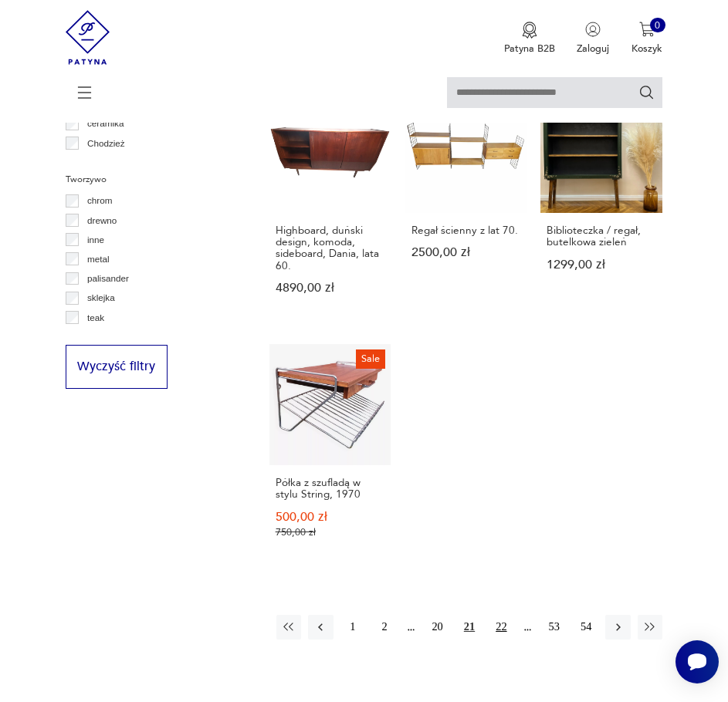
click at [503, 615] on button "22" at bounding box center [500, 627] width 25 height 25
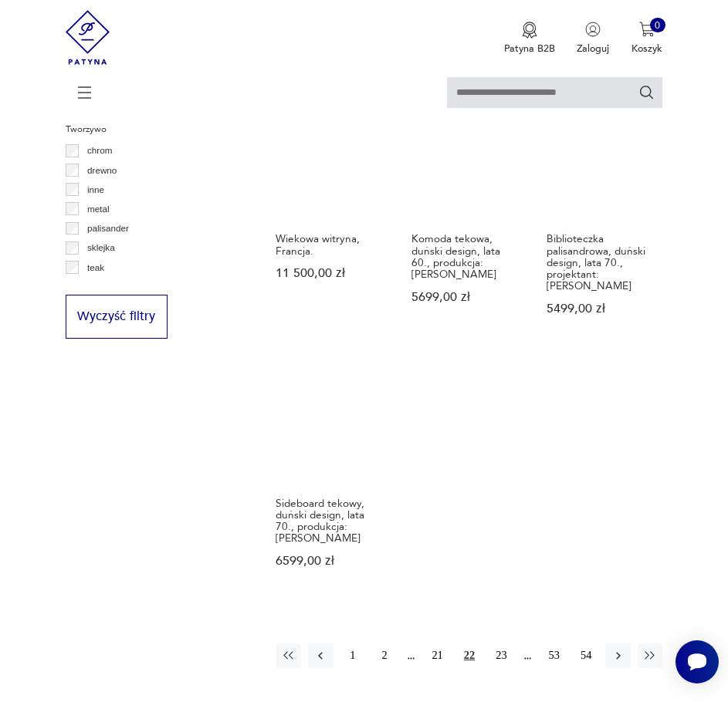
scroll to position [1638, 0]
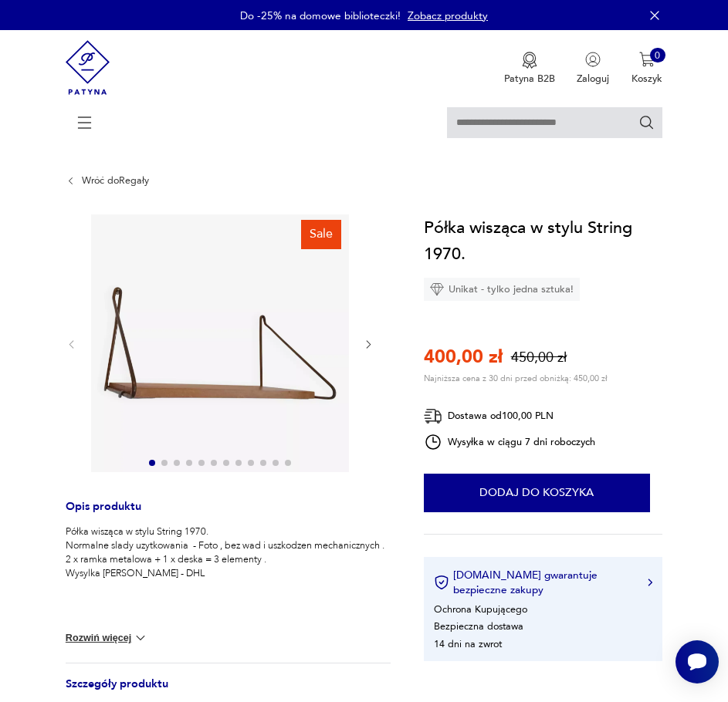
click at [372, 337] on button "button" at bounding box center [369, 344] width 12 height 14
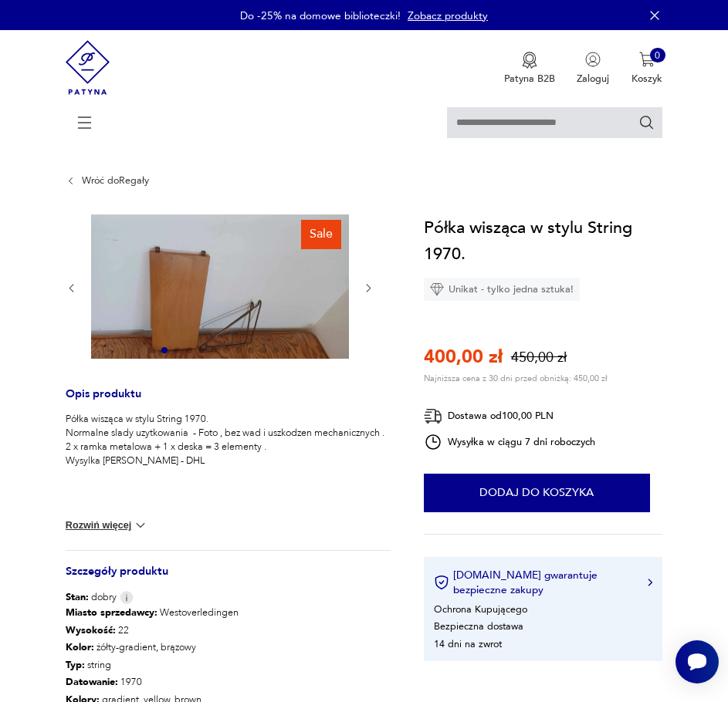
click at [372, 339] on div at bounding box center [220, 288] width 309 height 147
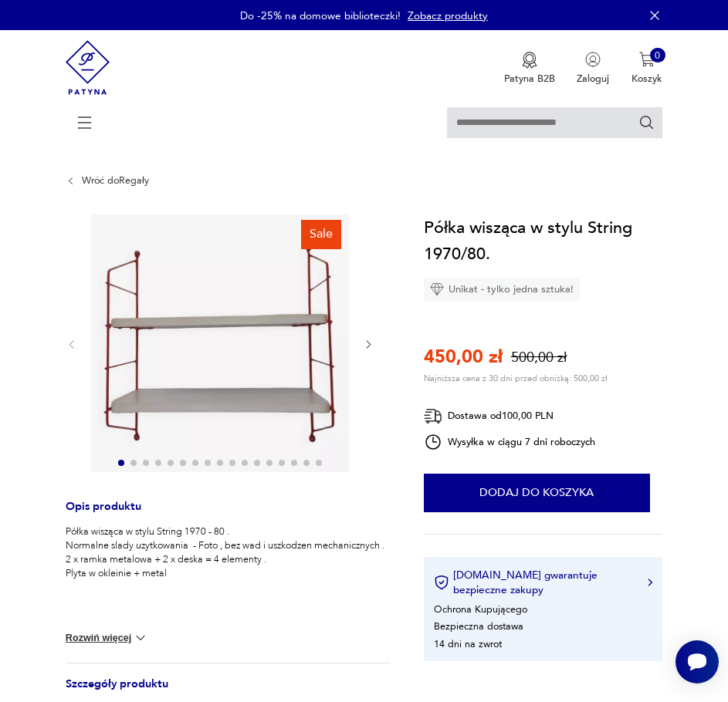
click at [363, 346] on icon "button" at bounding box center [369, 345] width 12 height 12
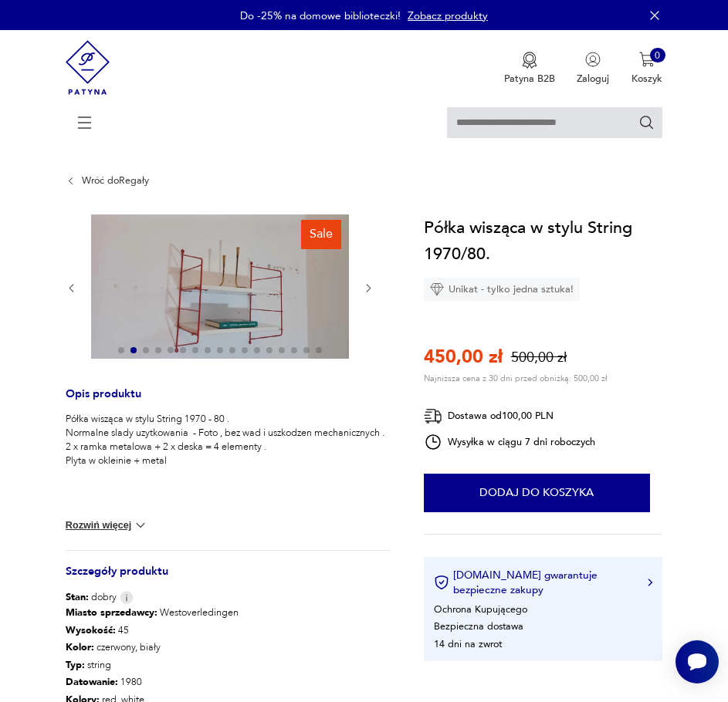
click at [362, 346] on div at bounding box center [220, 288] width 309 height 147
